Goal: Book appointment/travel/reservation

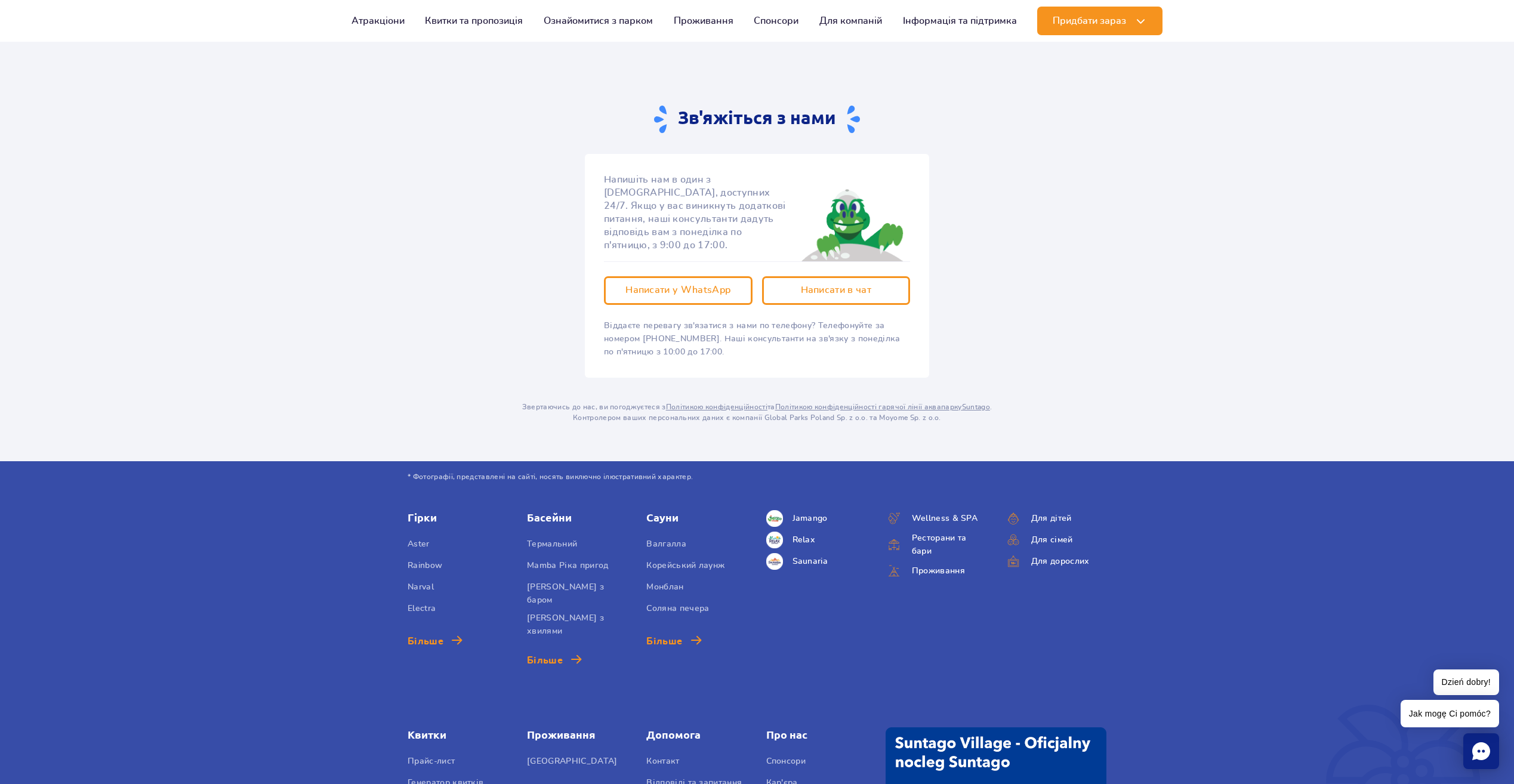
scroll to position [1670, 0]
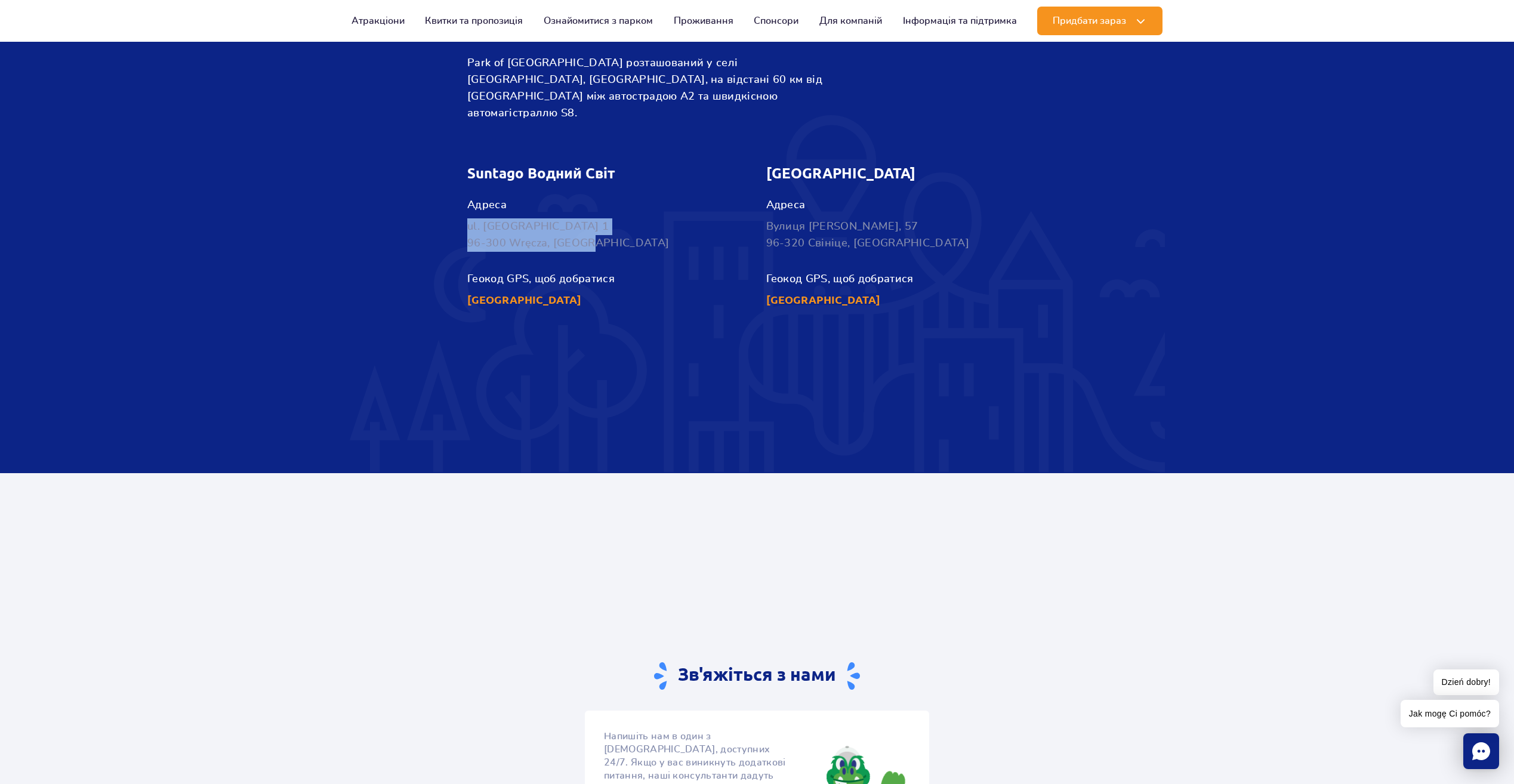
drag, startPoint x: 594, startPoint y: 226, endPoint x: 461, endPoint y: 207, distance: 134.4
click at [461, 207] on div "Suntago Водний Світ Адреса ul. Nowy Świat 1 96-300 Wręcza, Polska Геокод GPS, щ…" at bounding box center [607, 237] width 299 height 144
copy p "ul. Nowy Świat 1 96-300 Wręcza, Polska"
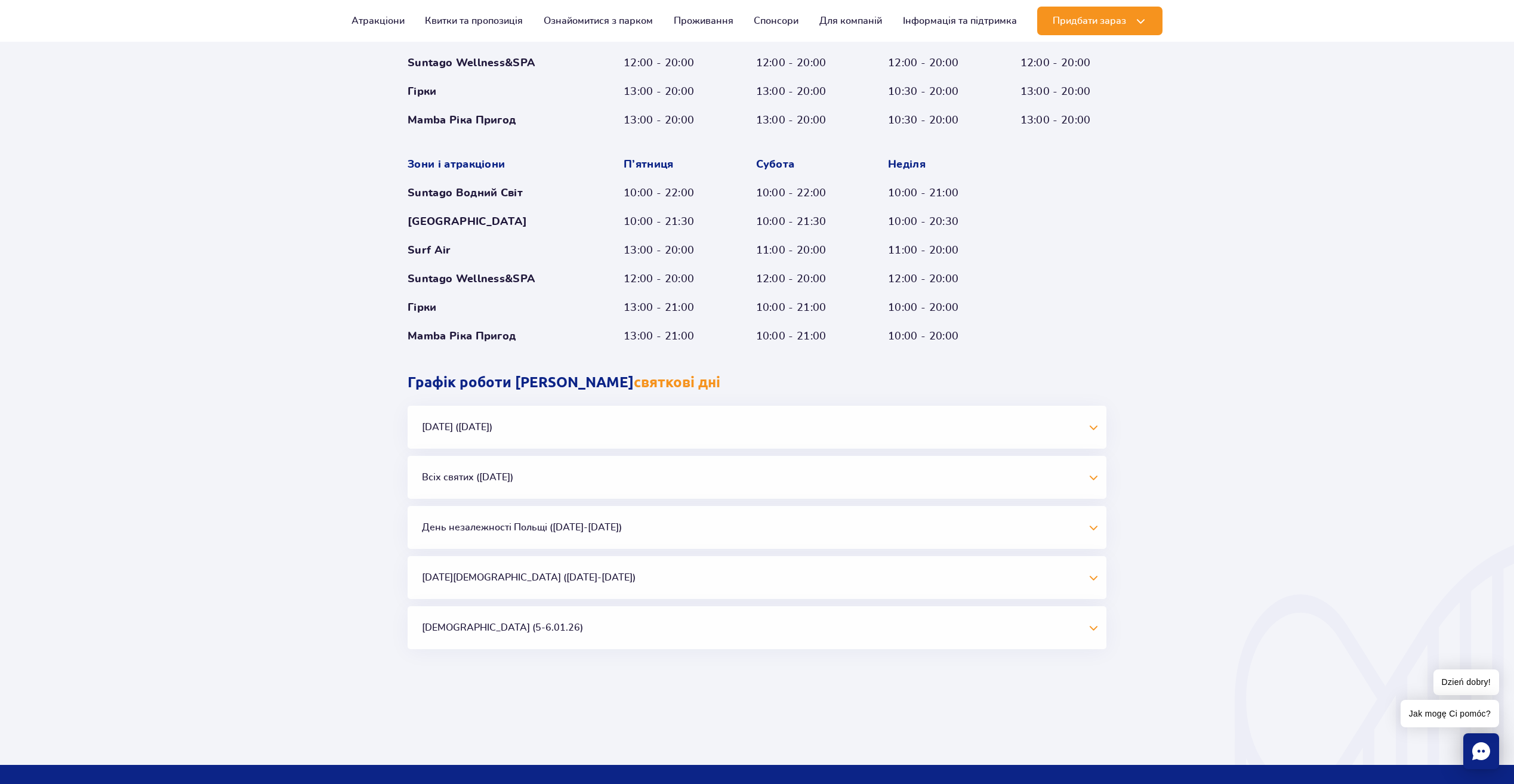
scroll to position [0, 0]
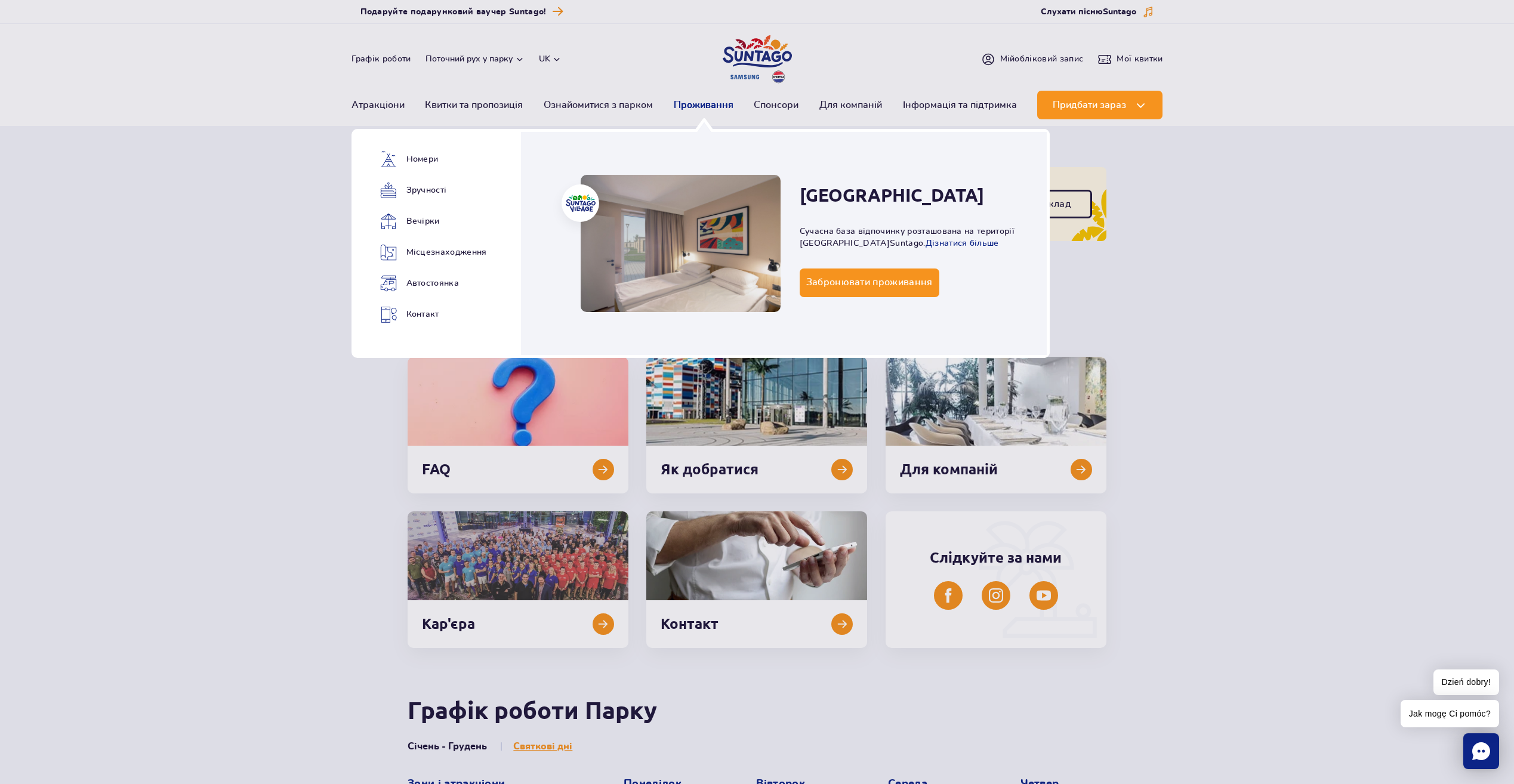
click at [698, 107] on link "Проживання" at bounding box center [704, 105] width 60 height 29
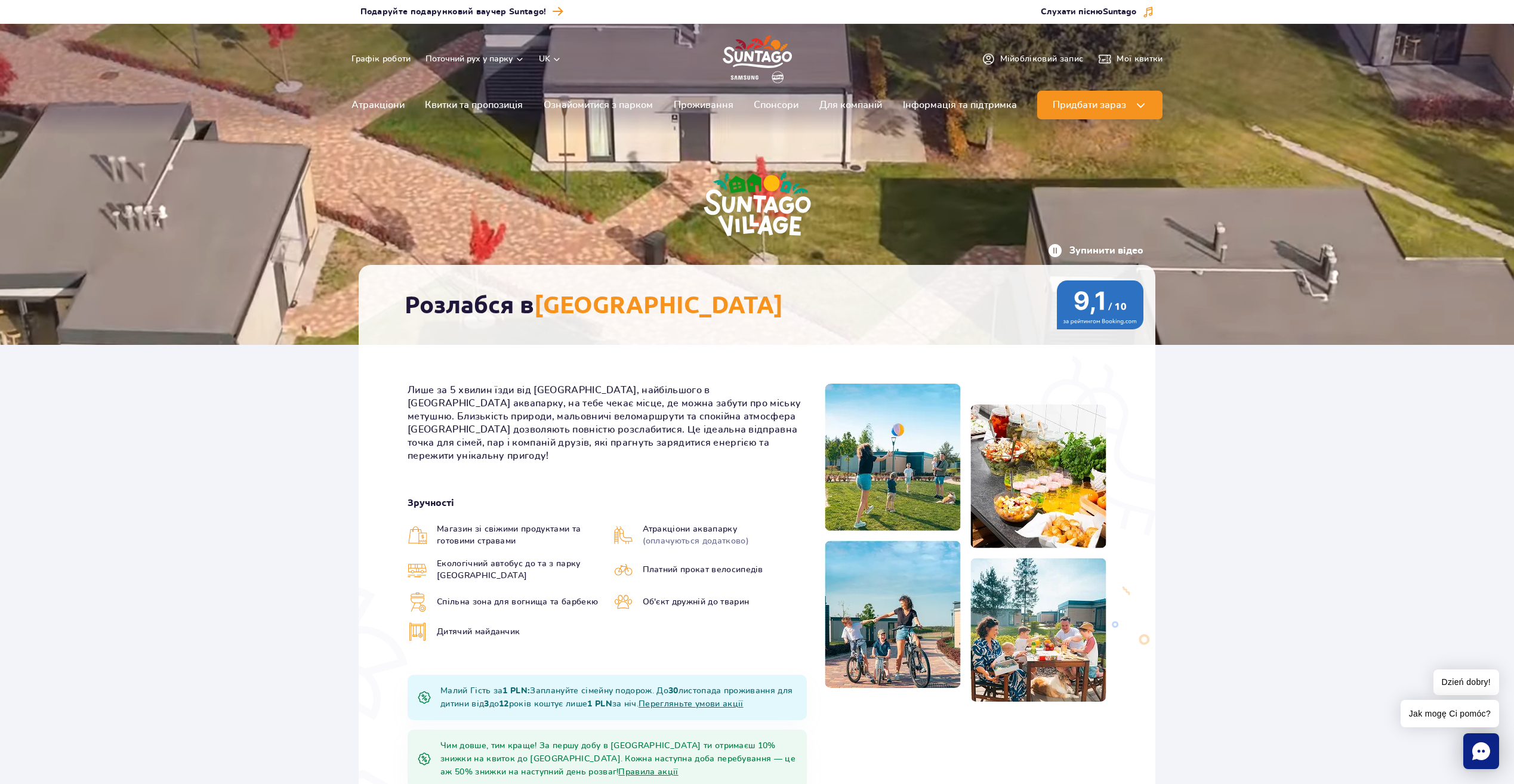
scroll to position [278, 0]
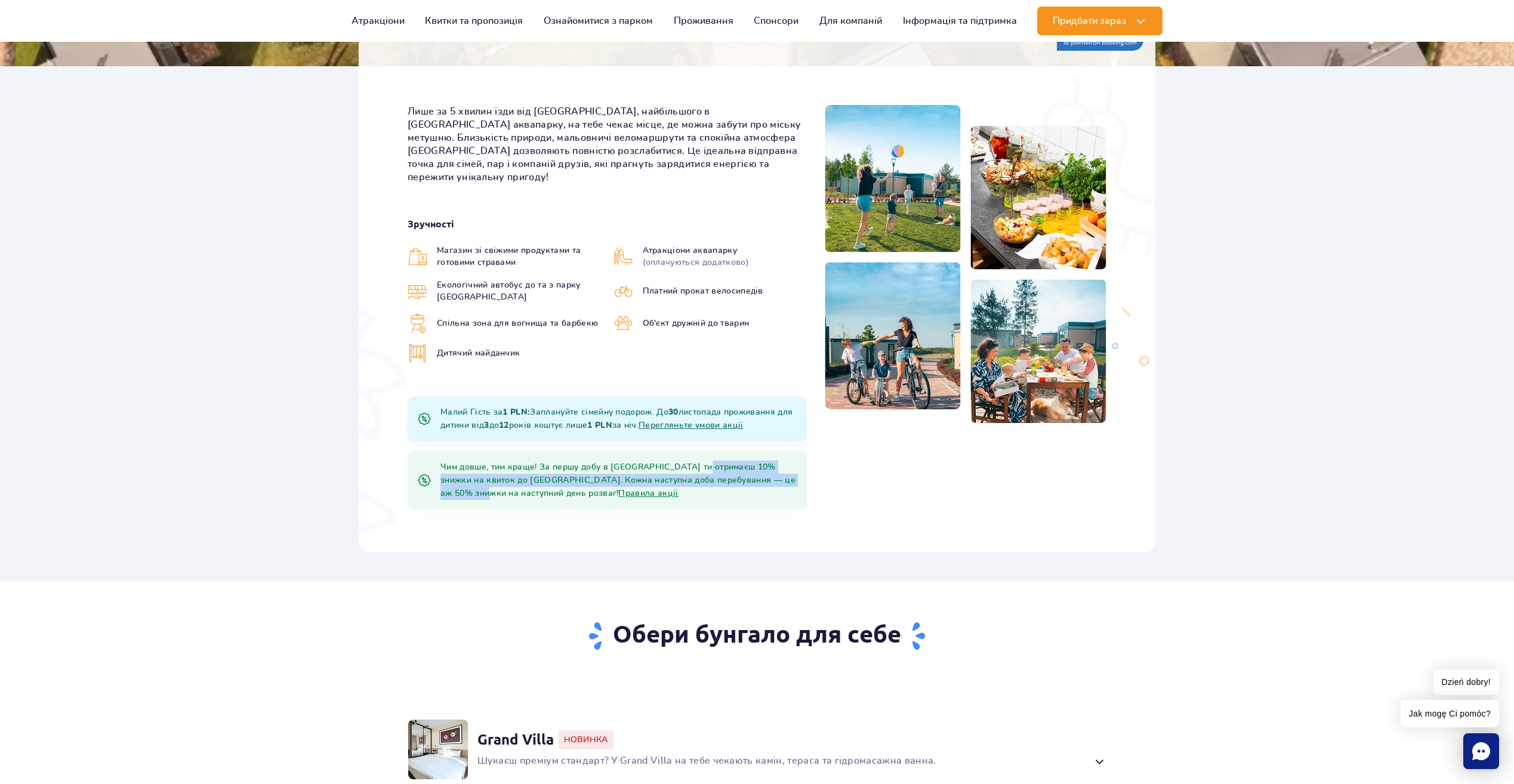
drag, startPoint x: 445, startPoint y: 451, endPoint x: 545, endPoint y: 467, distance: 101.3
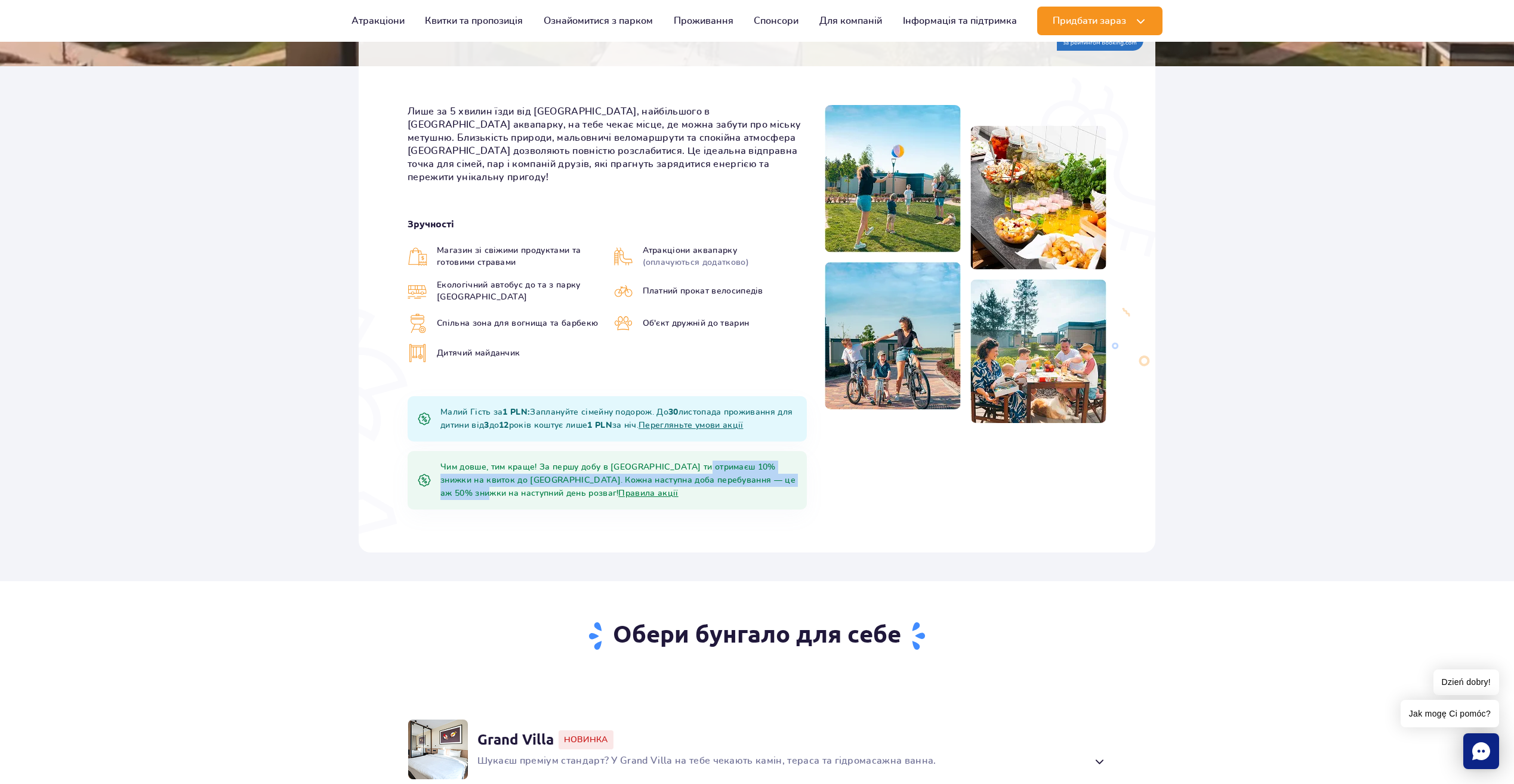
click at [545, 467] on div "Чим довше, тим краще! За першу добу в Suntago Village ти отримаєш 10% знижки на…" at bounding box center [607, 480] width 399 height 58
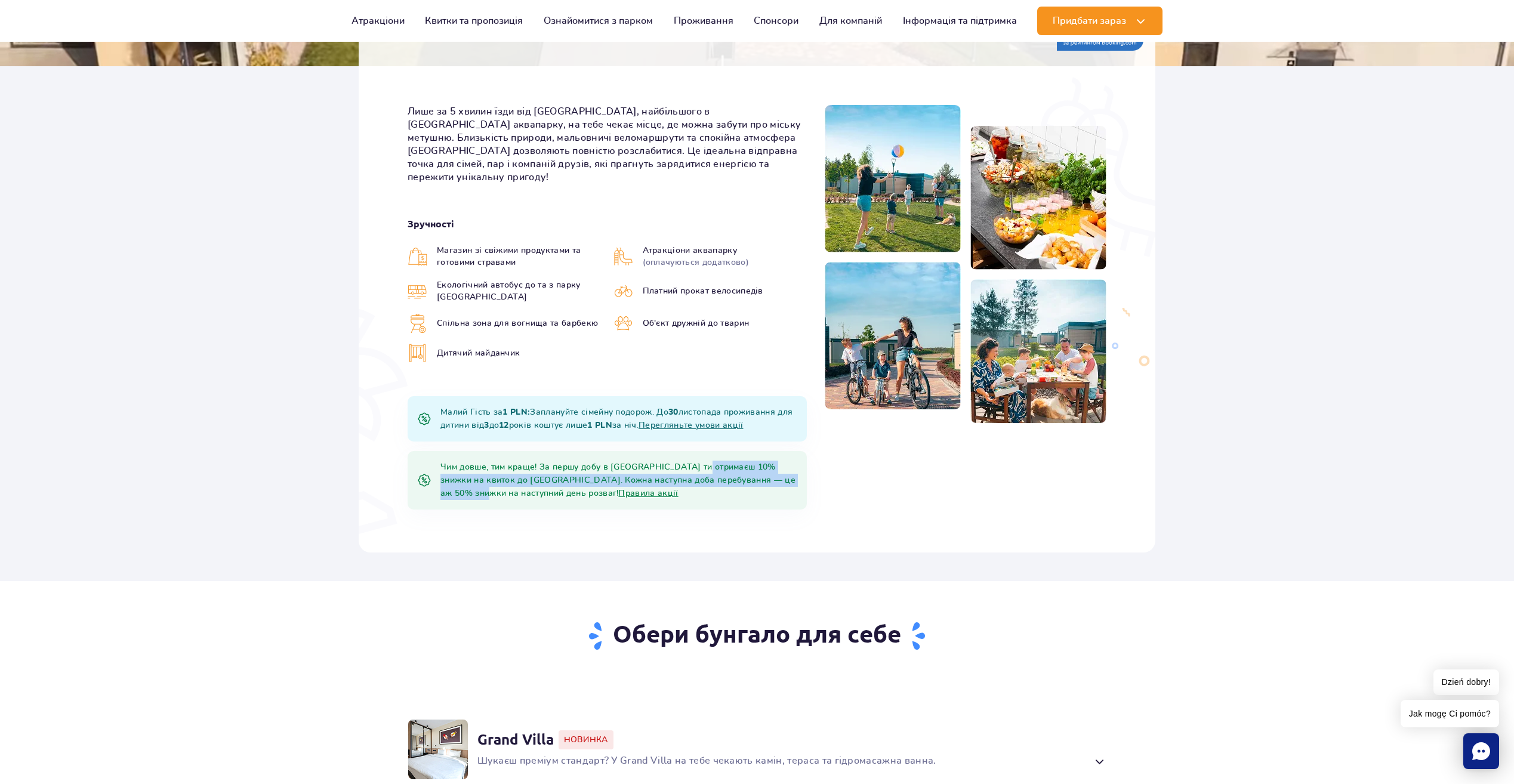
drag, startPoint x: 545, startPoint y: 467, endPoint x: 526, endPoint y: 466, distance: 19.0
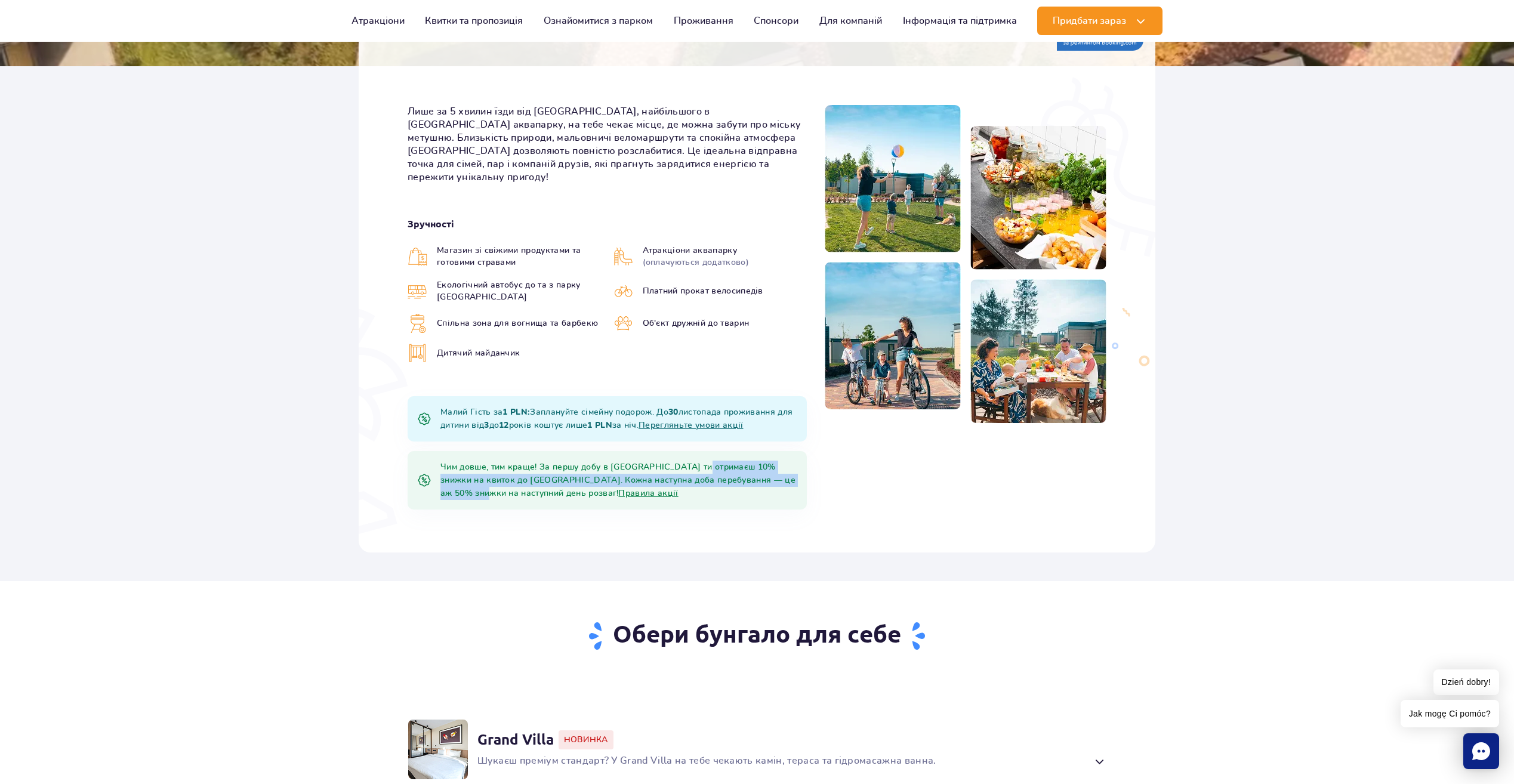
click at [526, 466] on div "Чим довше, тим краще! За першу добу в Suntago Village ти отримаєш 10% знижки на…" at bounding box center [607, 480] width 399 height 58
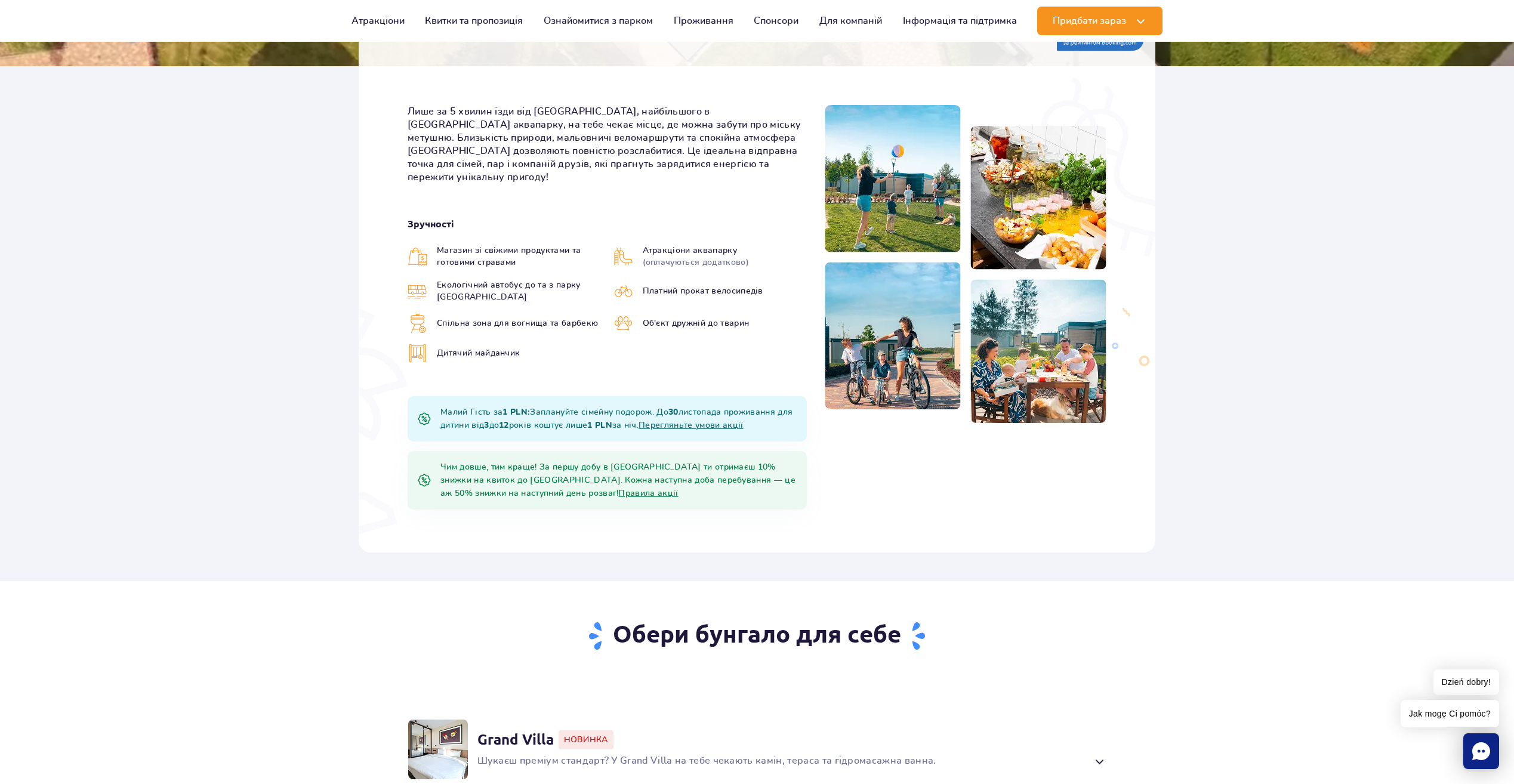
drag, startPoint x: 542, startPoint y: 450, endPoint x: 538, endPoint y: 479, distance: 29.3
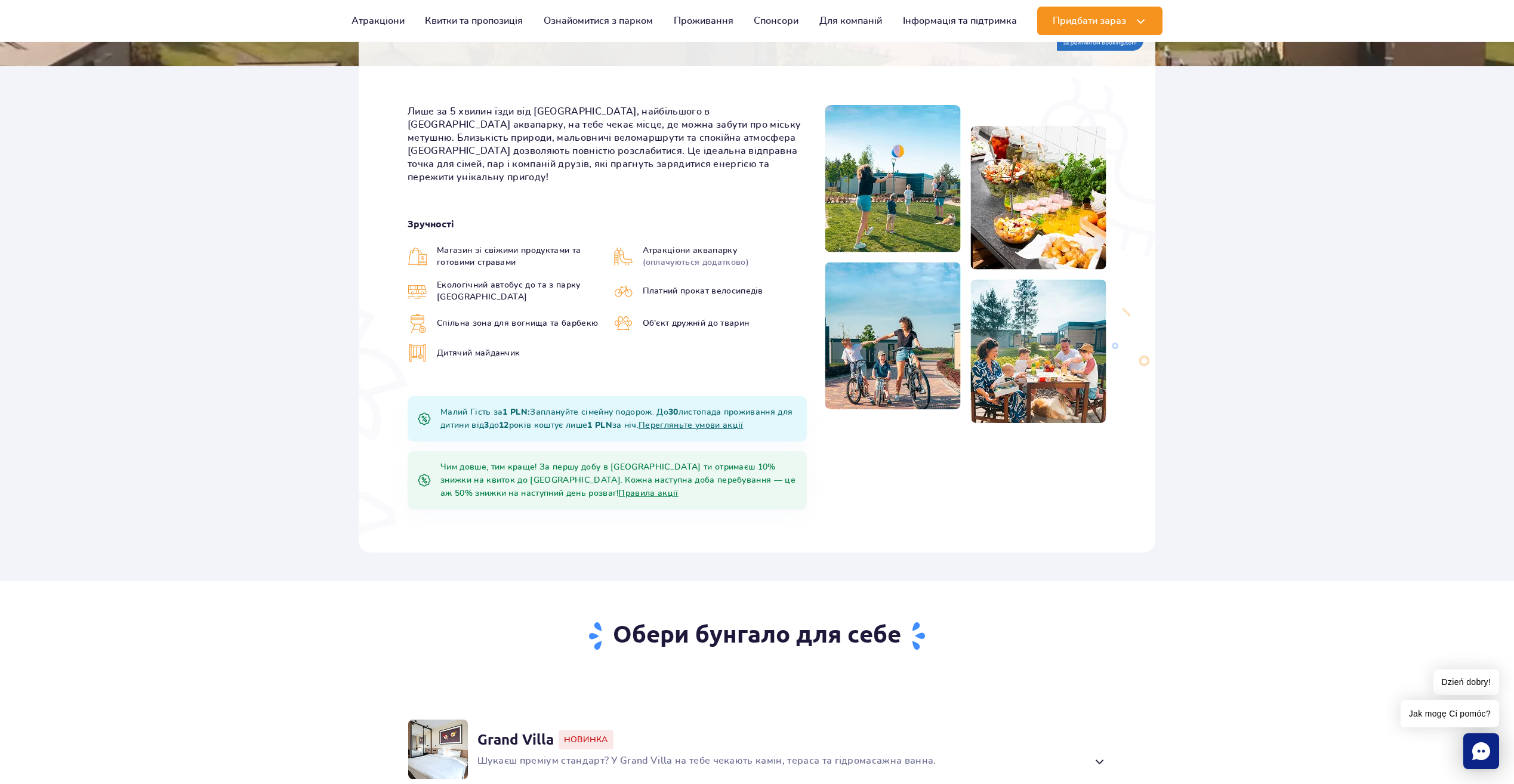
click at [538, 479] on div "Чим довше, тим краще! За першу добу в Suntago Village ти отримаєш 10% знижки на…" at bounding box center [607, 480] width 399 height 58
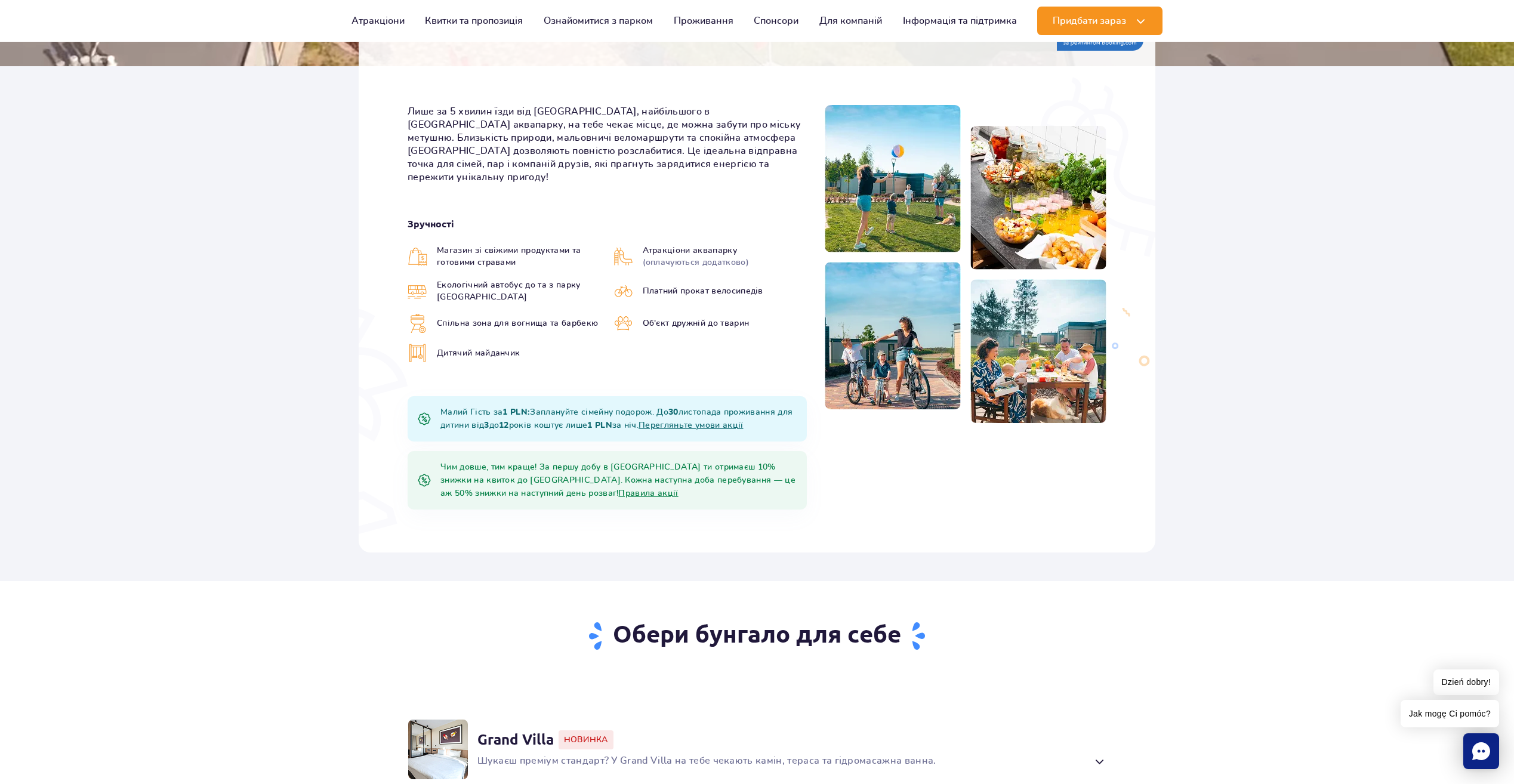
drag, startPoint x: 538, startPoint y: 479, endPoint x: 497, endPoint y: 479, distance: 41.0
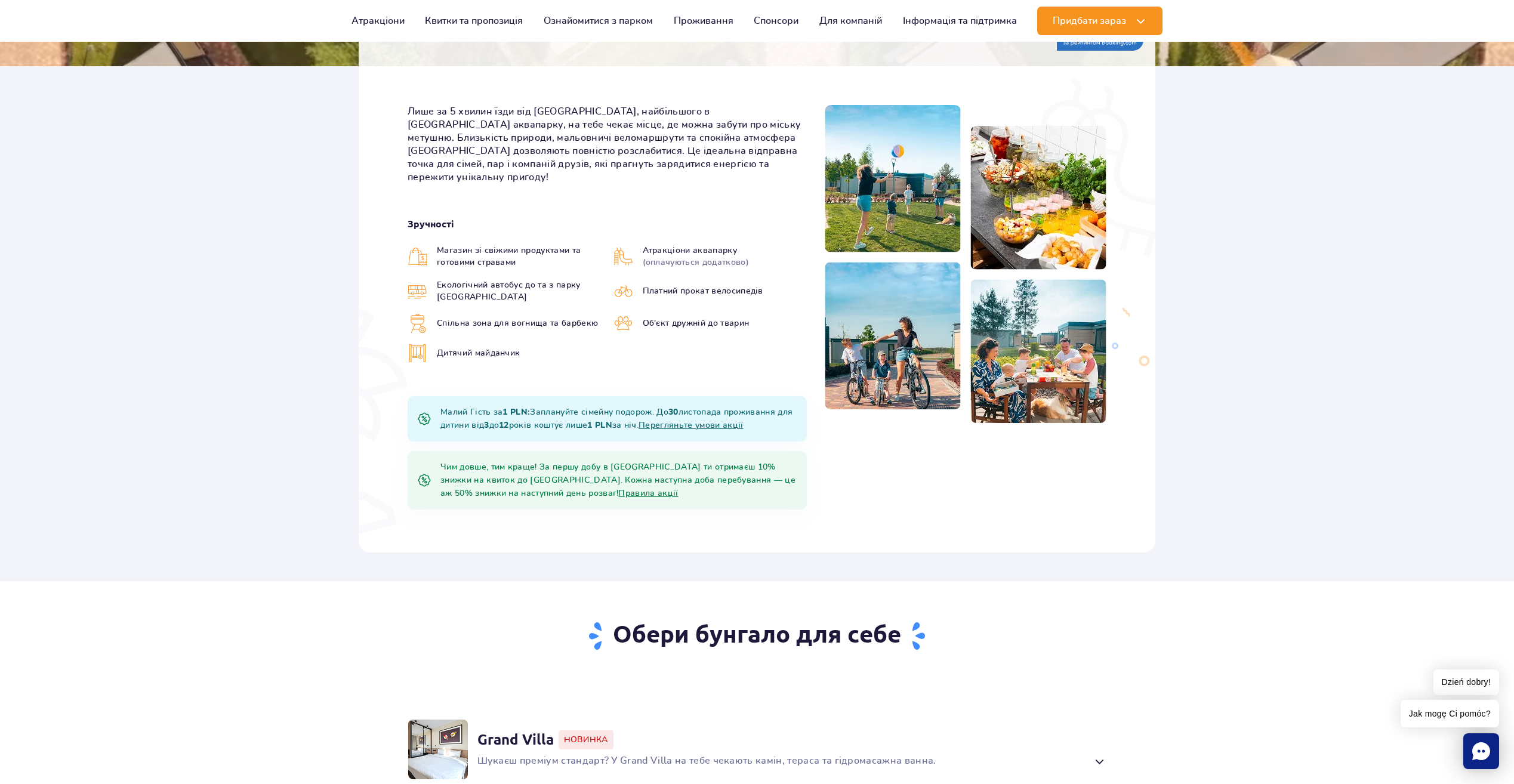
copy div "За першу добу в Suntago Village ти отримаєш 10% знижки на квиток до Аквапарку. …"
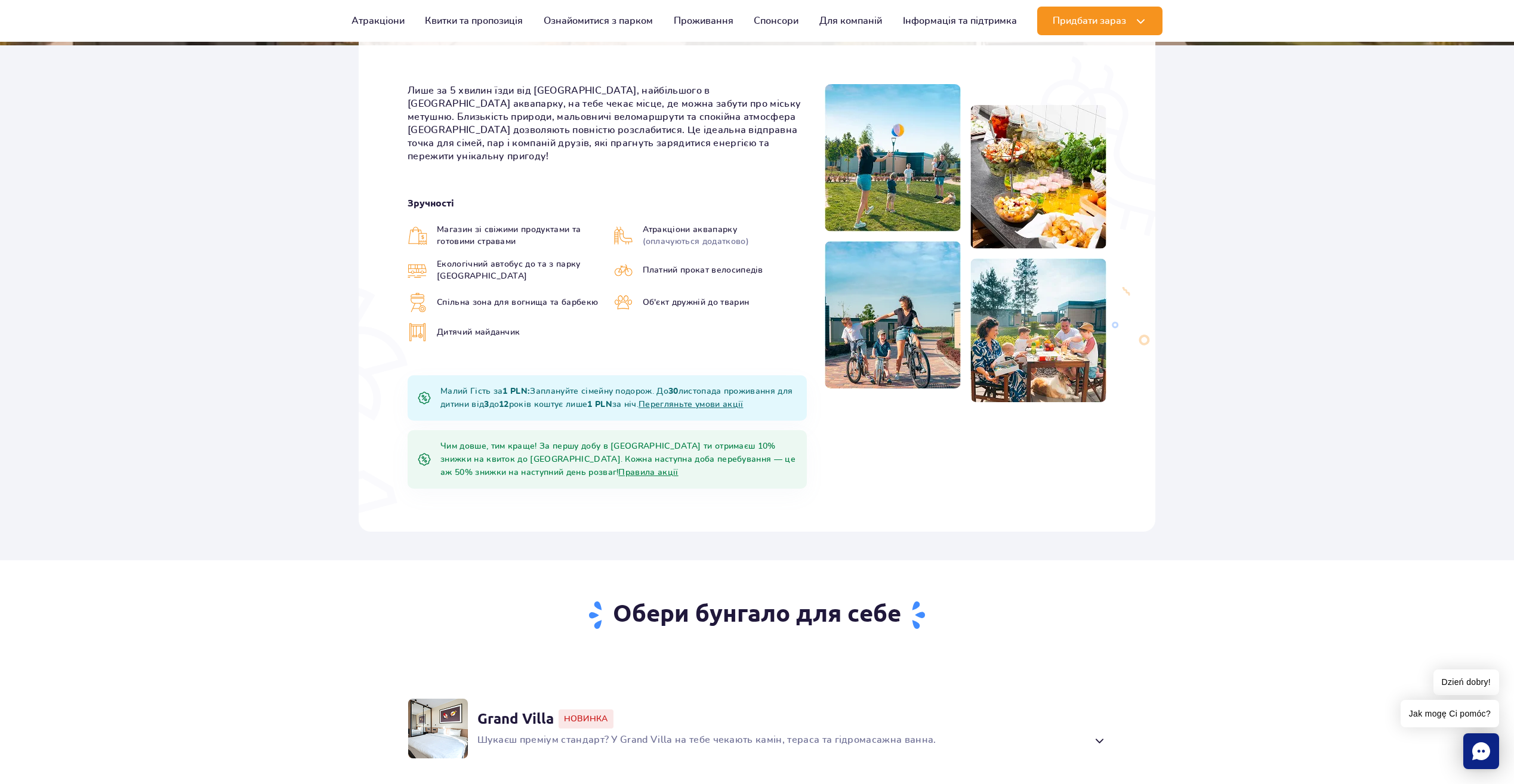
scroll to position [836, 0]
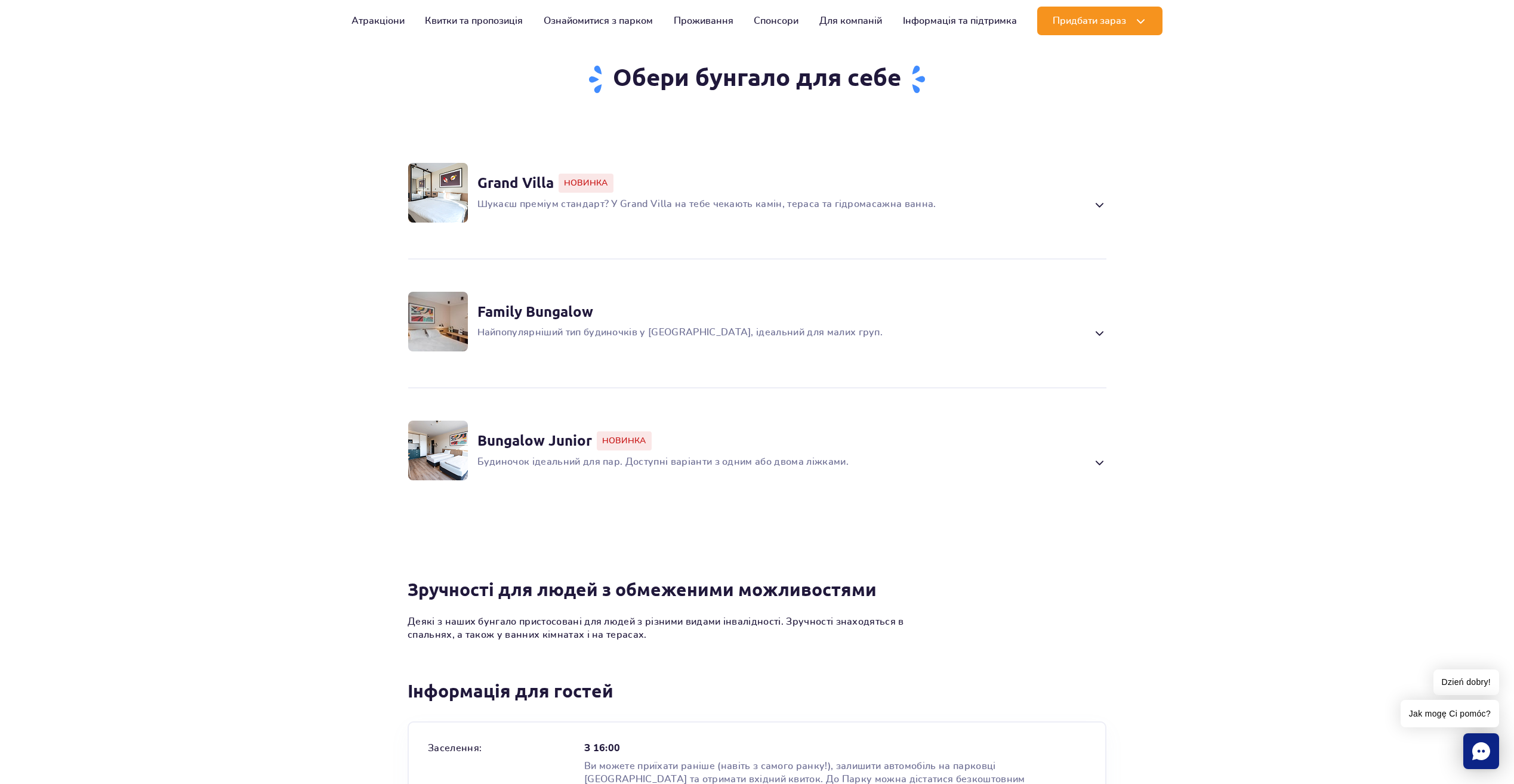
click at [1087, 326] on p "Найпопулярніший тип будиночків у Suntago Village, ідеальний для малих груп." at bounding box center [781, 333] width 610 height 14
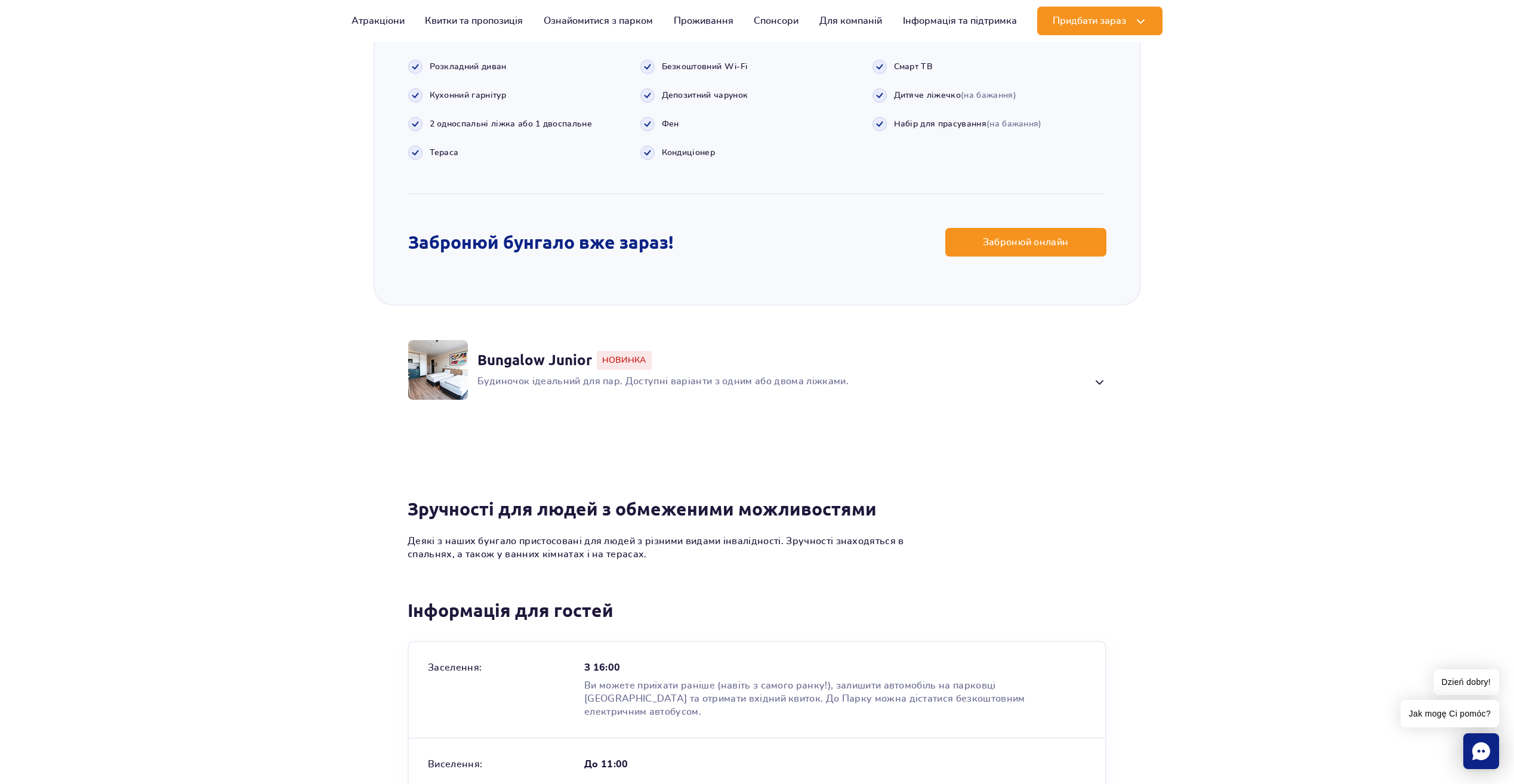
scroll to position [1582, 0]
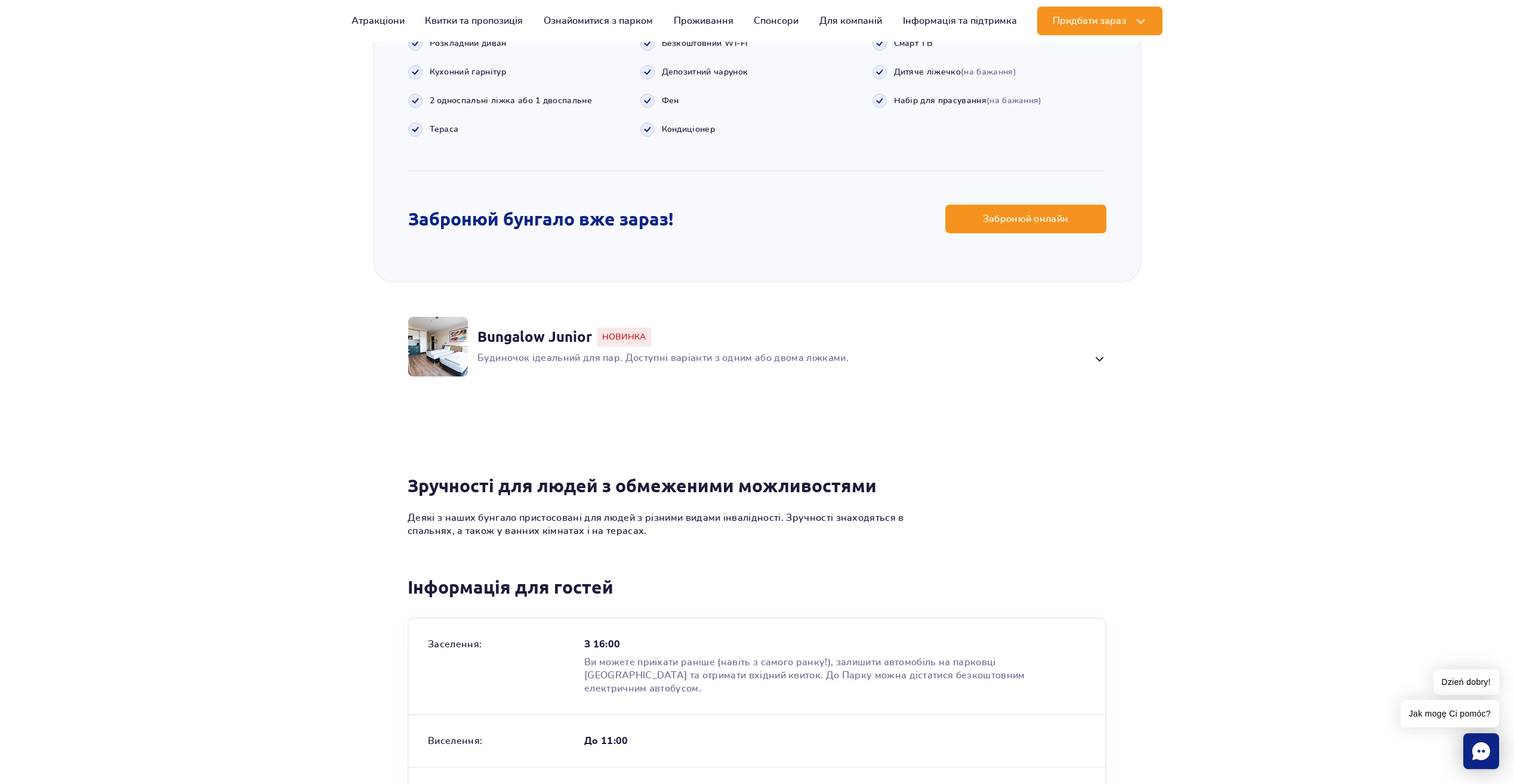
click at [1096, 336] on div "Bungalow Junior Новинка Будиночок ідеальний для пар. Доступні варіанти з одним …" at bounding box center [791, 347] width 629 height 38
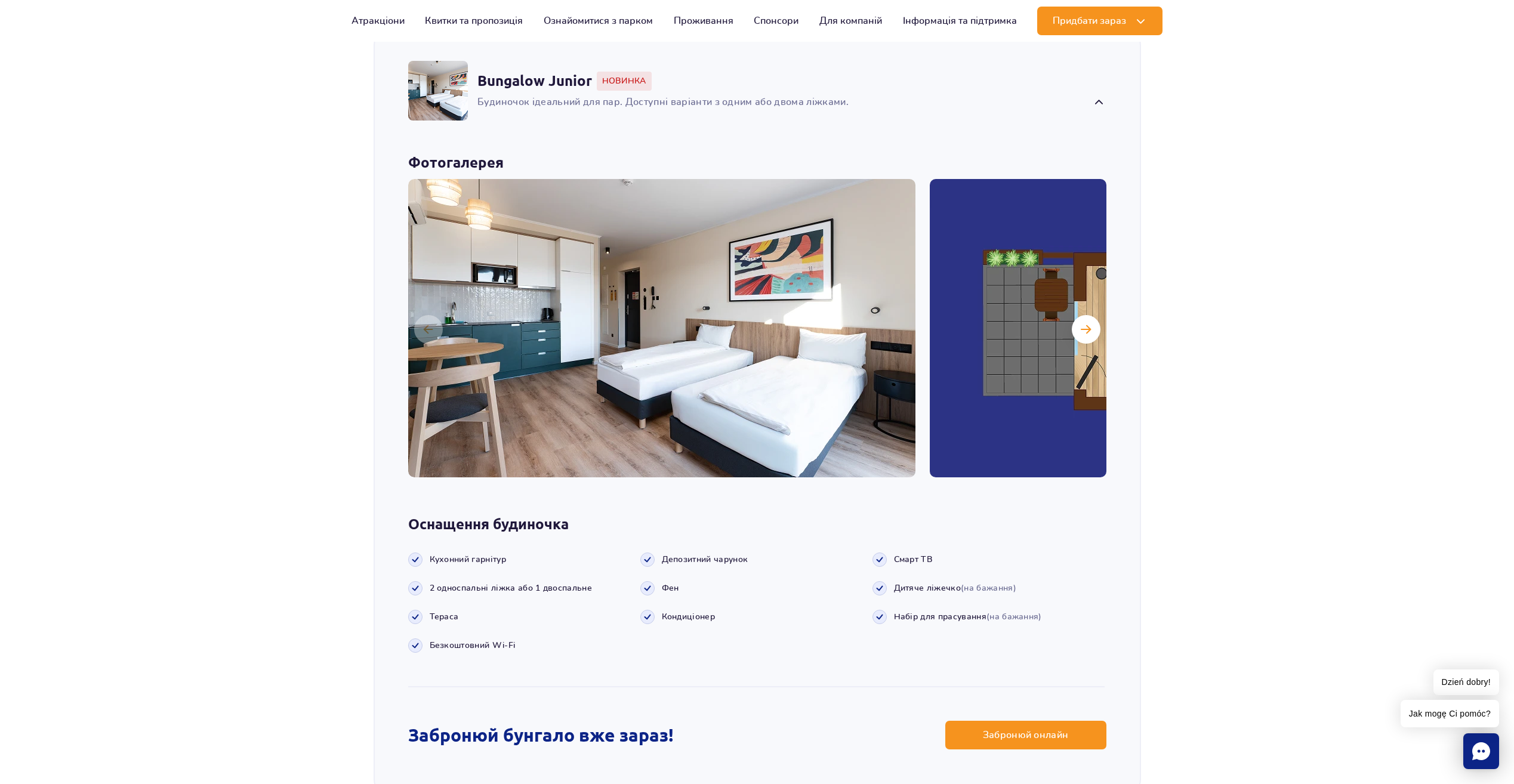
scroll to position [1154, 0]
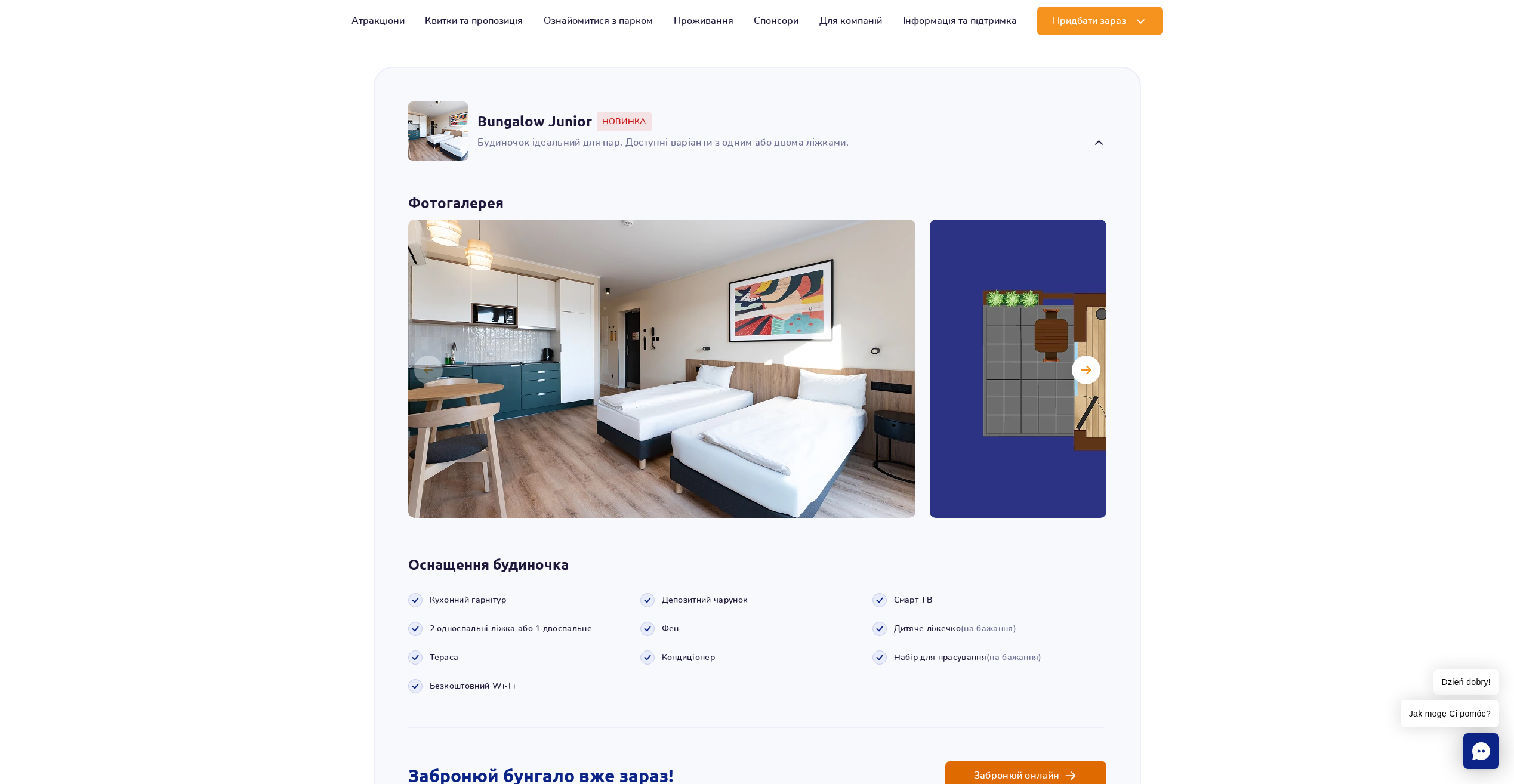
click at [1064, 762] on link "Забронюй онлайн" at bounding box center [1026, 776] width 161 height 29
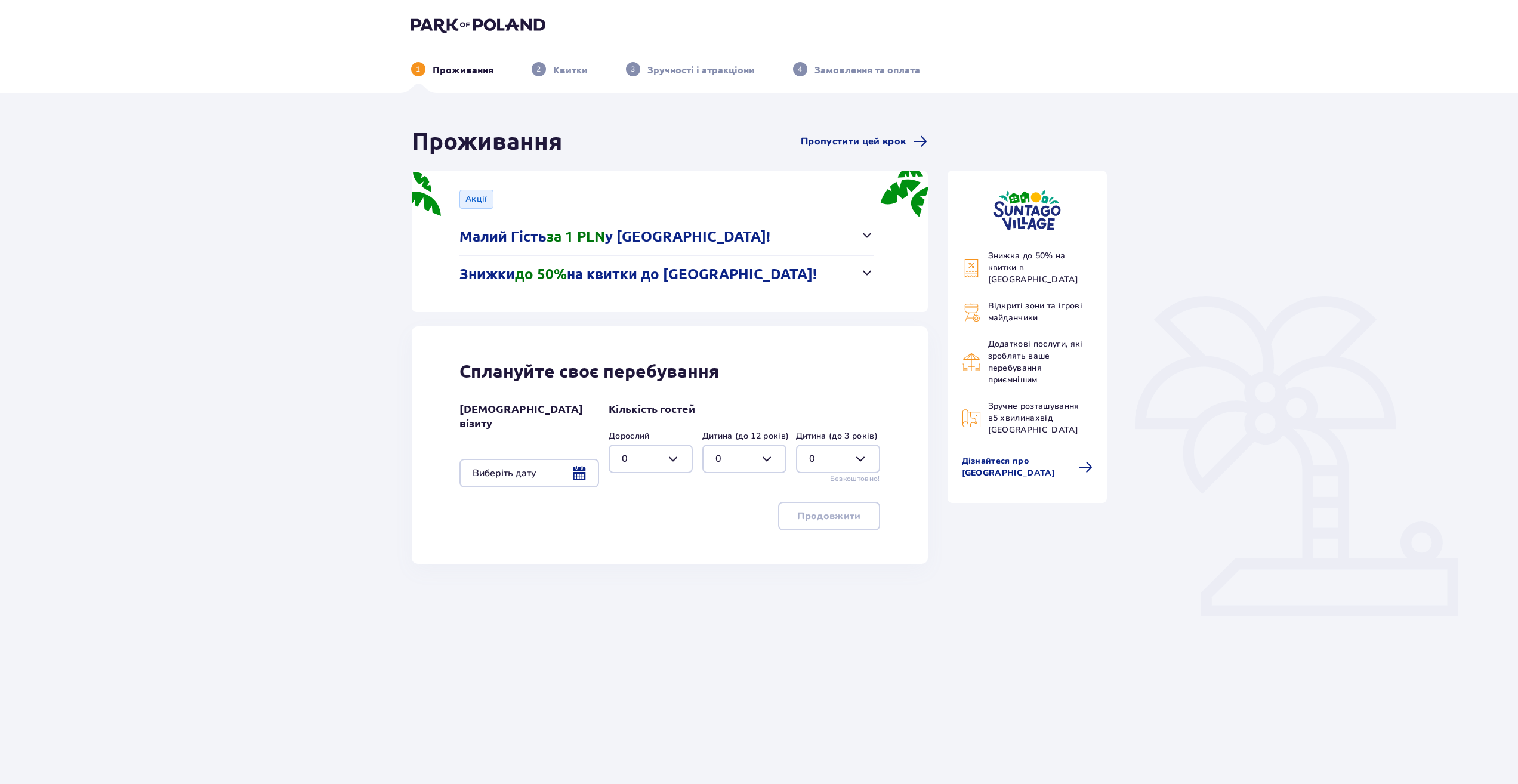
click at [872, 270] on span "button" at bounding box center [867, 272] width 14 height 14
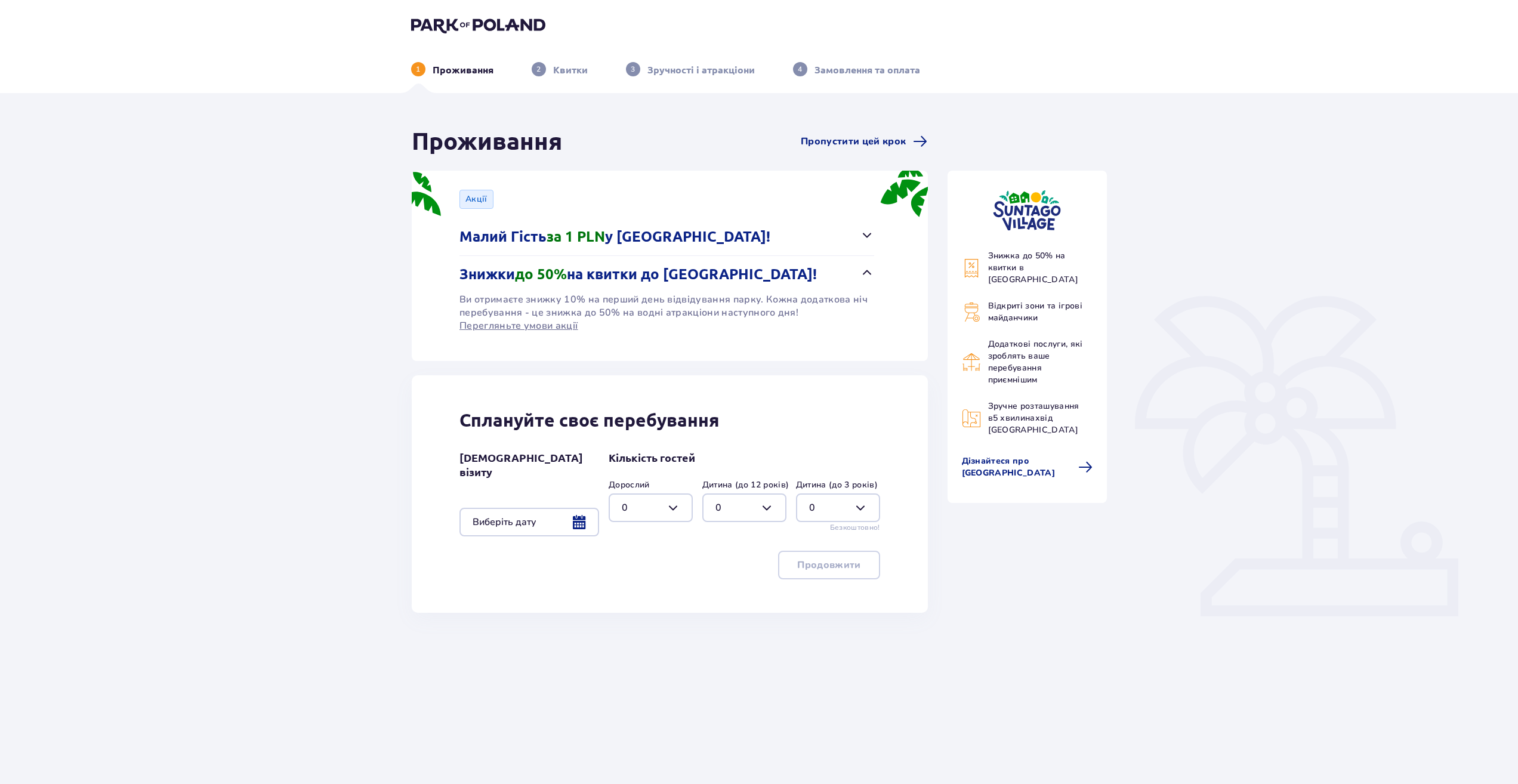
click at [588, 510] on div at bounding box center [528, 522] width 140 height 29
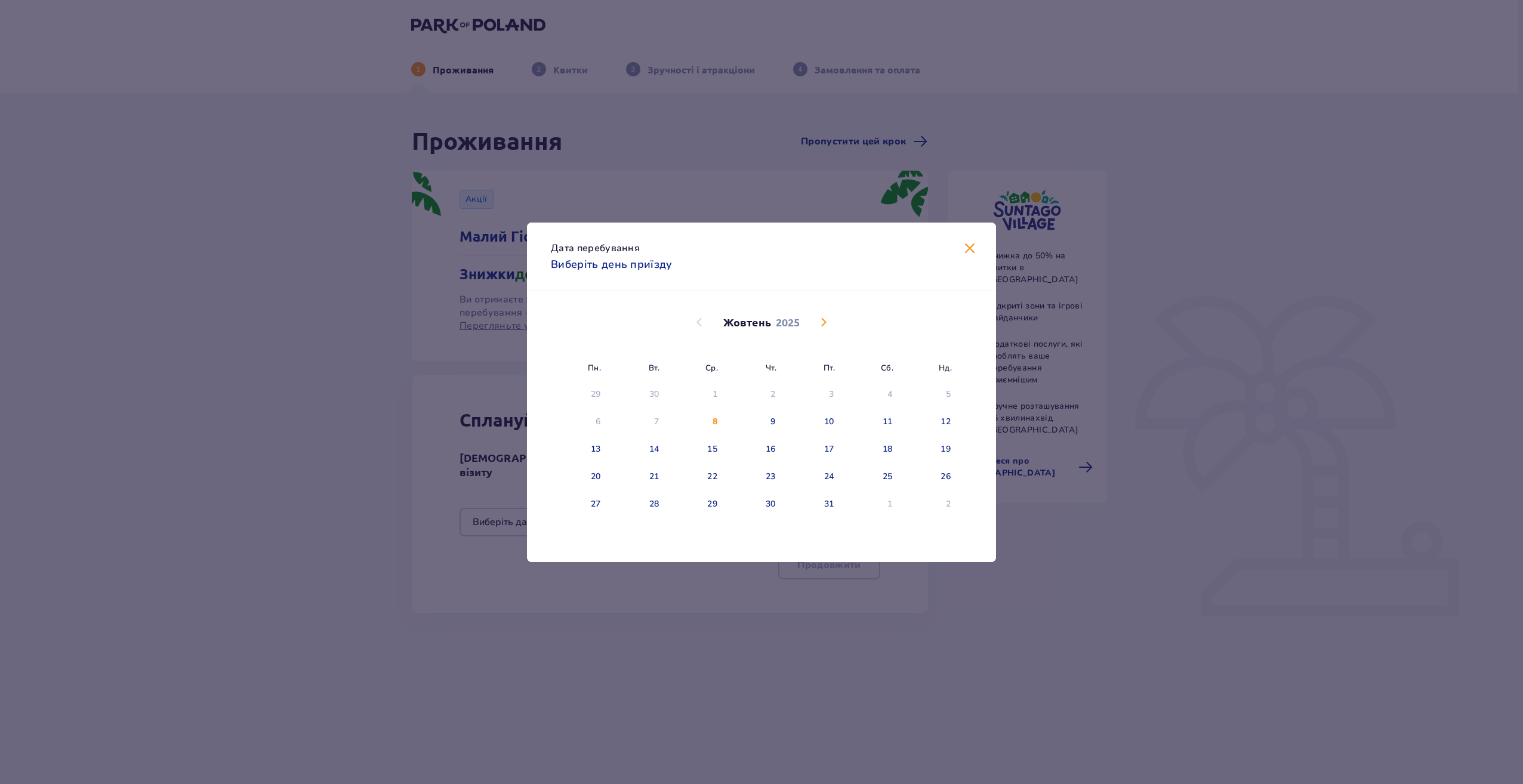
click at [822, 323] on span "Наступний місяць" at bounding box center [823, 321] width 14 height 14
click at [695, 317] on span "Попередній місяць" at bounding box center [699, 321] width 14 height 14
click at [594, 450] on div "13" at bounding box center [595, 449] width 10 height 12
click at [643, 442] on div "14" at bounding box center [638, 450] width 58 height 26
type input "[DATE] - [DATE]"
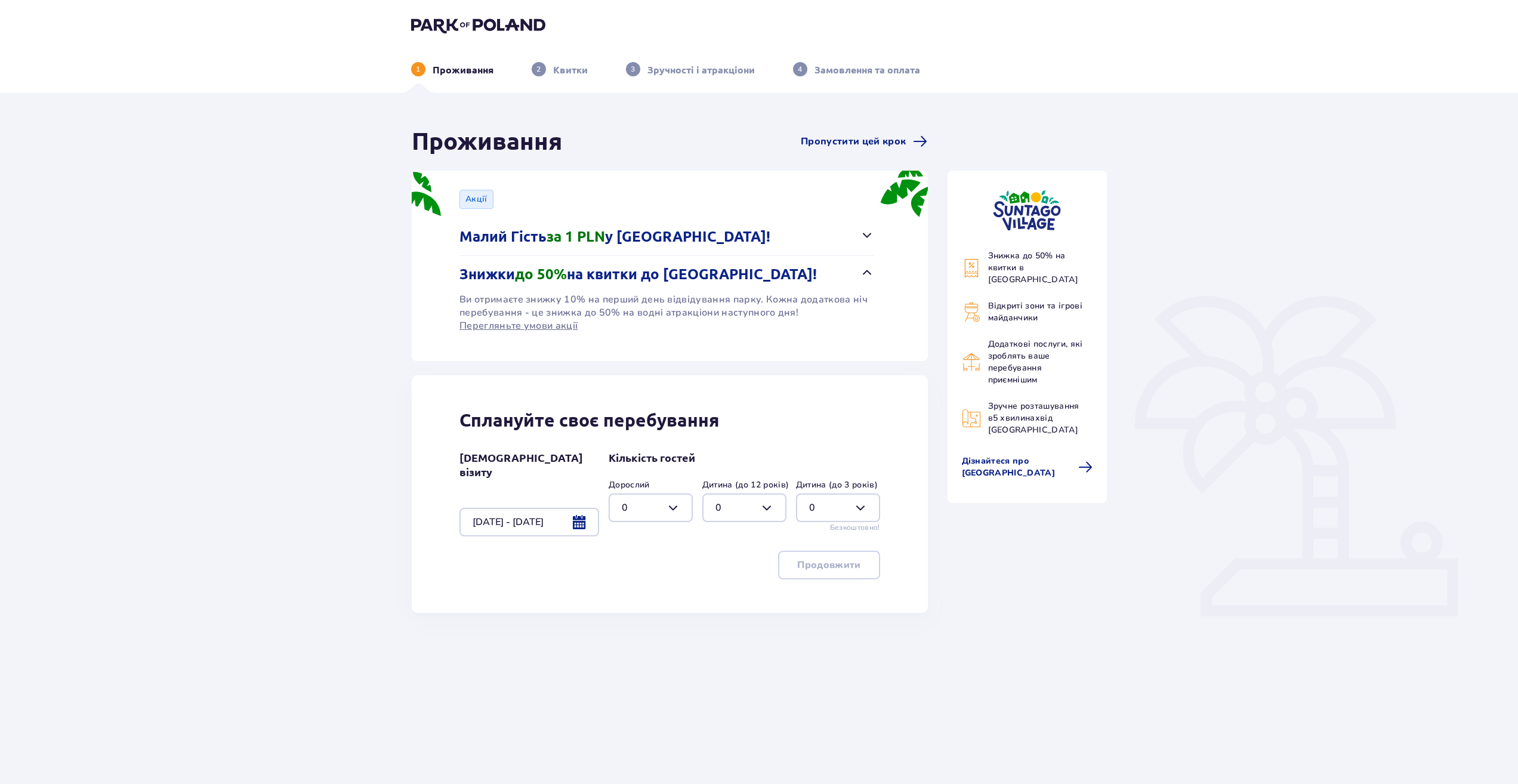
click at [768, 609] on div "Сплануйте своє перебування Дата візиту [DATE] - [DATE] Кількість гостей Доросли…" at bounding box center [669, 494] width 516 height 237
click at [678, 507] on div at bounding box center [651, 508] width 84 height 29
click at [642, 589] on div "2" at bounding box center [651, 594] width 58 height 13
type input "2"
click at [847, 565] on p "Продовжити" at bounding box center [829, 565] width 64 height 13
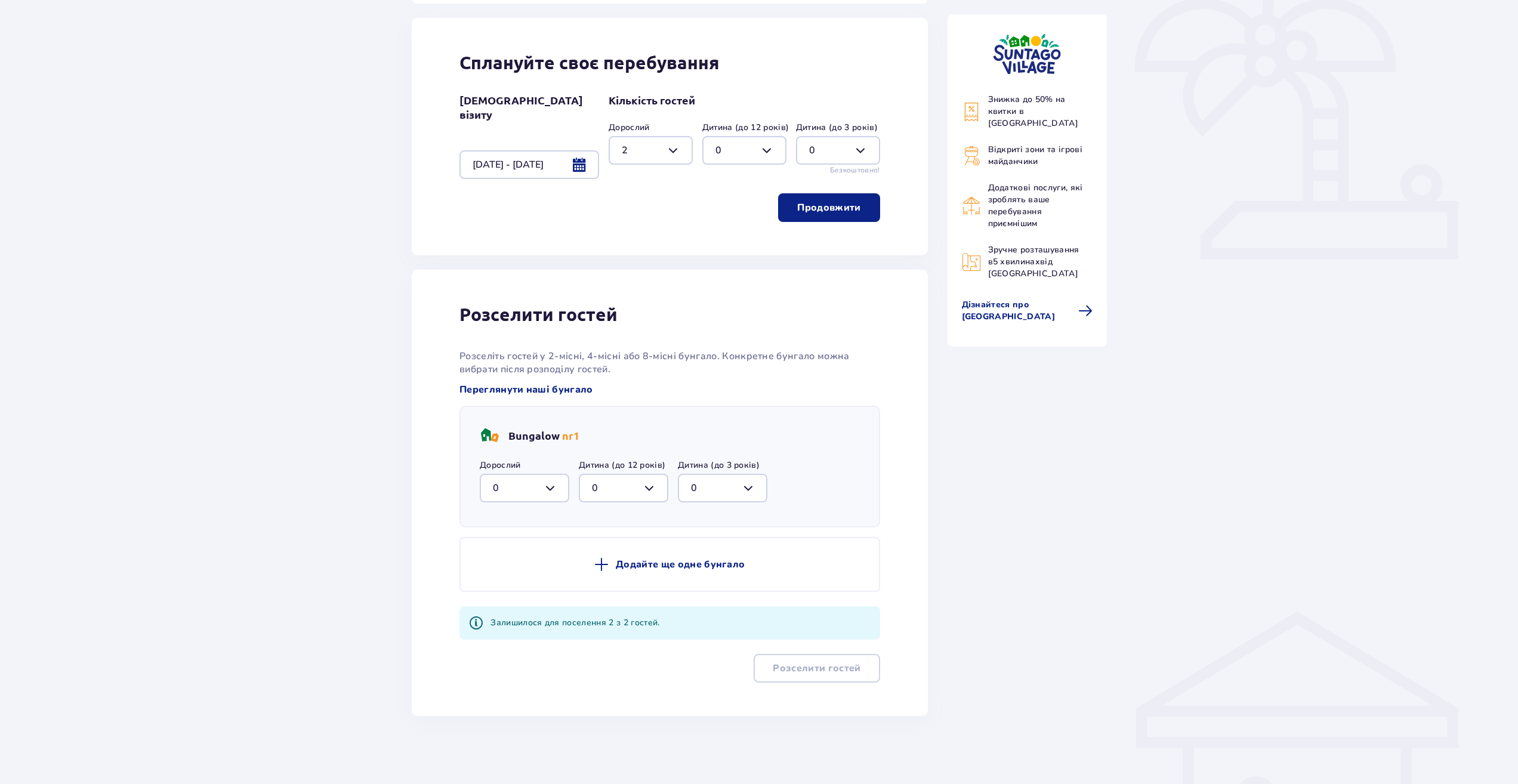
scroll to position [79, 0]
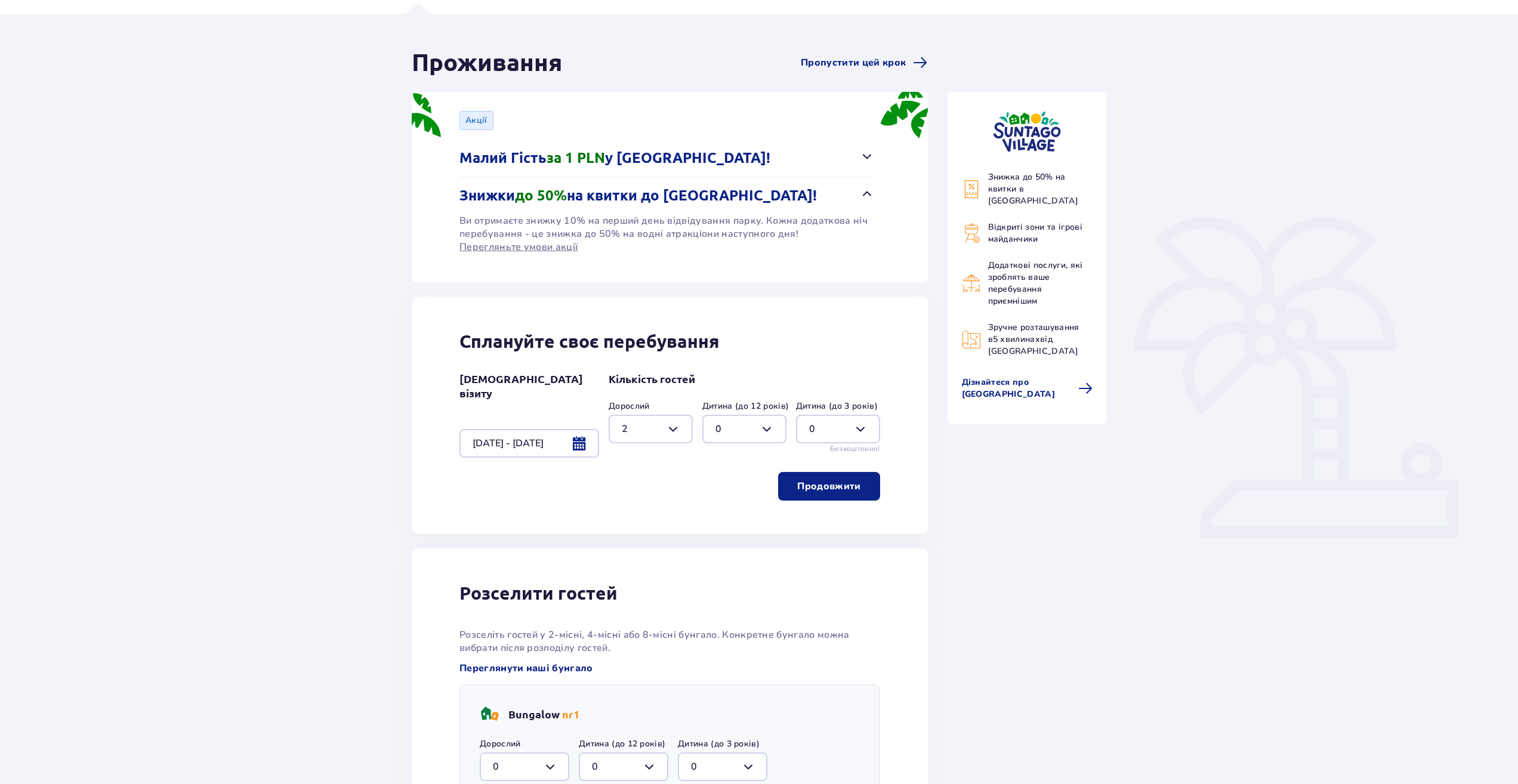
click at [844, 482] on p "Продовжити" at bounding box center [829, 486] width 64 height 13
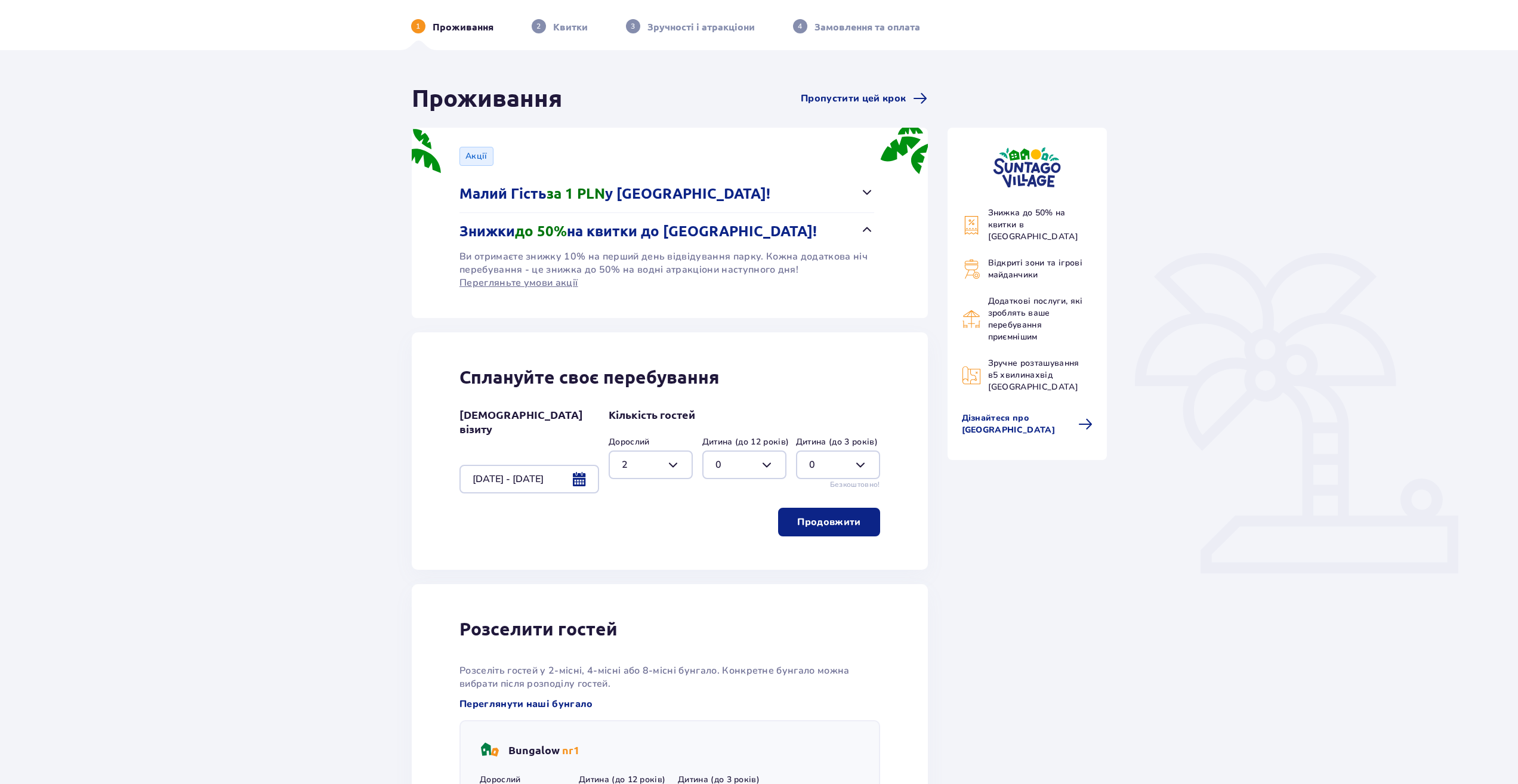
scroll to position [0, 0]
